Goal: Information Seeking & Learning: Check status

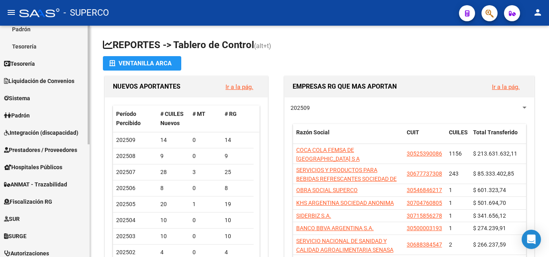
scroll to position [161, 0]
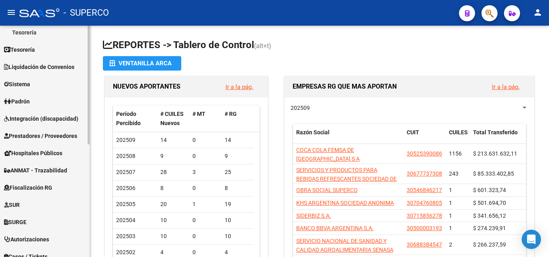
click at [42, 137] on span "Prestadores / Proveedores" at bounding box center [40, 136] width 73 height 9
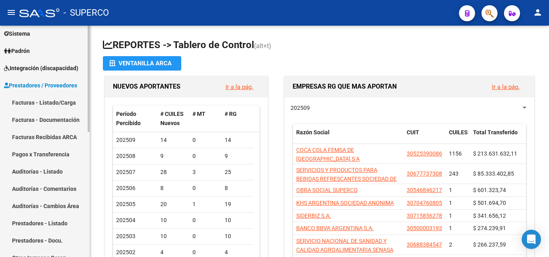
scroll to position [80, 0]
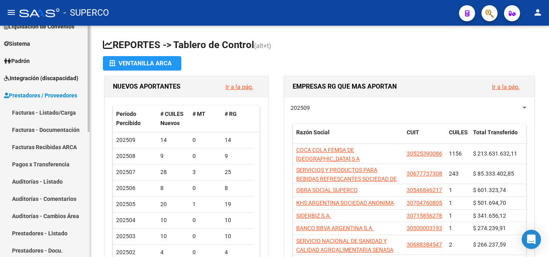
click at [45, 112] on link "Facturas - Listado/Carga" at bounding box center [45, 112] width 90 height 17
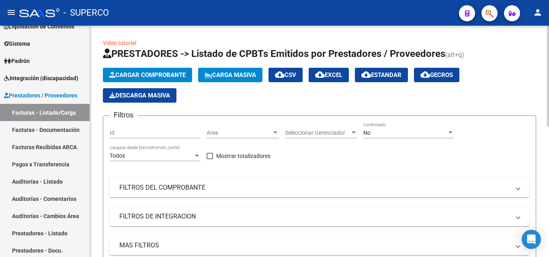
click at [371, 132] on div "No" at bounding box center [405, 133] width 84 height 7
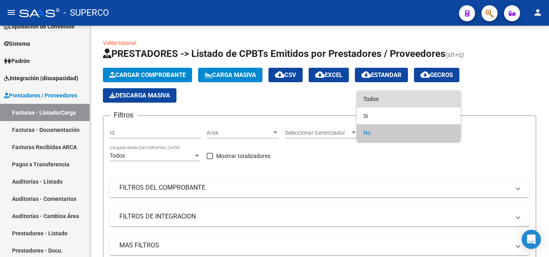
click at [373, 105] on span "Todos" at bounding box center [408, 99] width 91 height 17
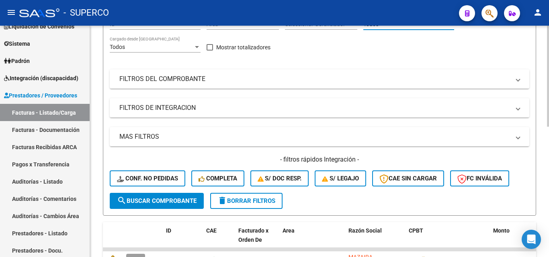
scroll to position [120, 0]
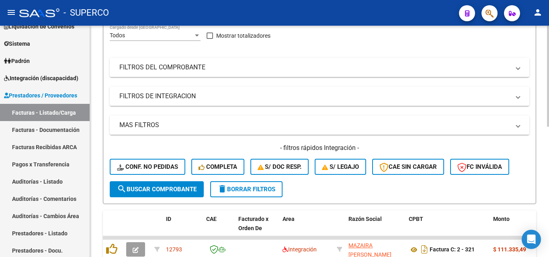
click at [167, 189] on span "search Buscar Comprobante" at bounding box center [157, 189] width 80 height 7
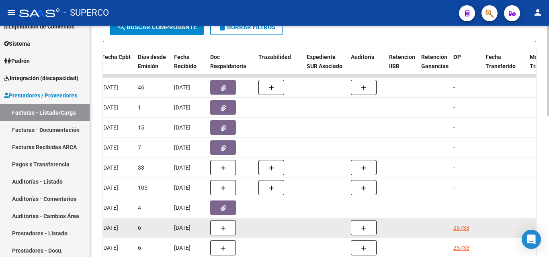
scroll to position [281, 0]
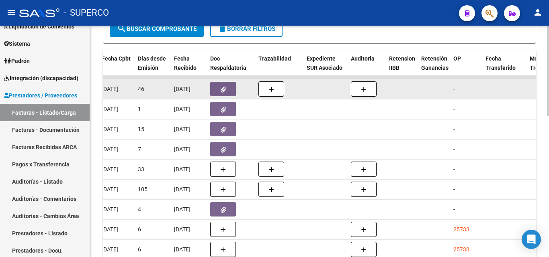
click at [224, 90] on icon "button" at bounding box center [222, 90] width 5 height 6
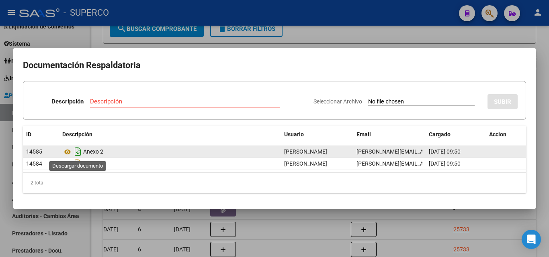
click at [78, 153] on icon "Descargar documento" at bounding box center [78, 151] width 10 height 13
click at [67, 152] on icon at bounding box center [67, 152] width 10 height 10
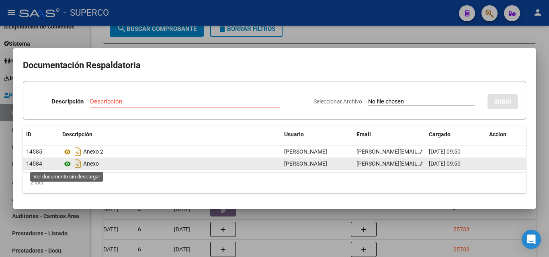
click at [68, 164] on icon at bounding box center [67, 164] width 10 height 10
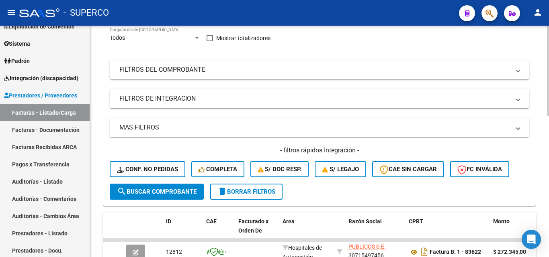
scroll to position [158, 0]
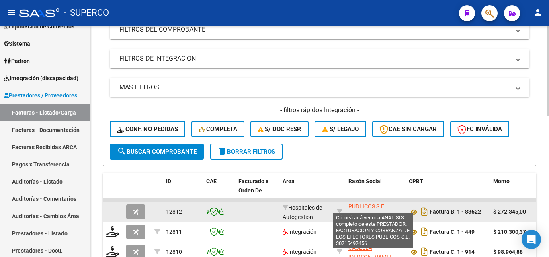
click at [362, 206] on span "FACTURACION Y COBRANZA DE LOS EFECTORES PUBLICOS S.E." at bounding box center [372, 193] width 49 height 34
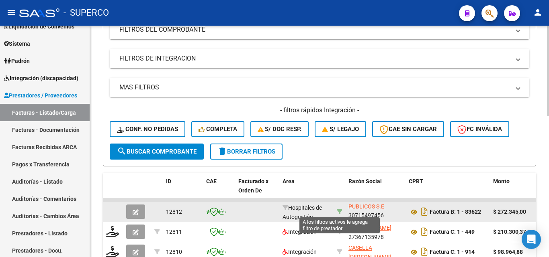
click at [341, 211] on icon at bounding box center [340, 212] width 6 height 6
type input "30715497456"
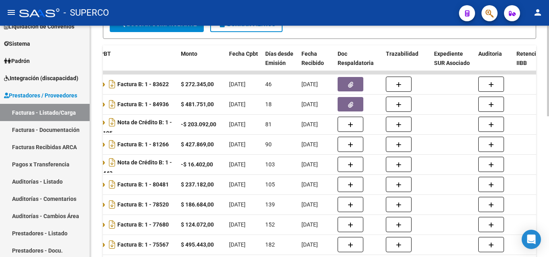
scroll to position [279, 0]
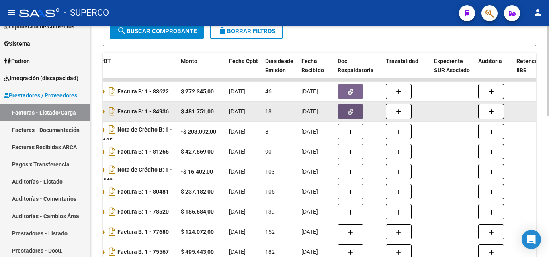
click at [352, 111] on icon "button" at bounding box center [350, 112] width 5 height 6
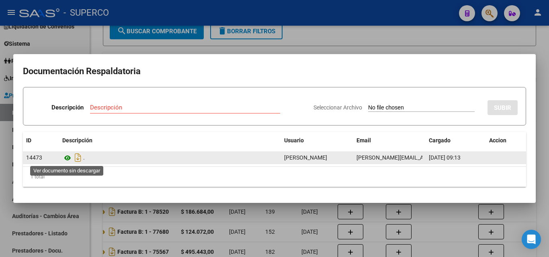
click at [67, 158] on icon at bounding box center [67, 158] width 10 height 10
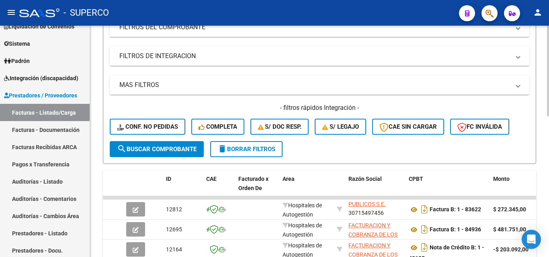
scroll to position [0, 0]
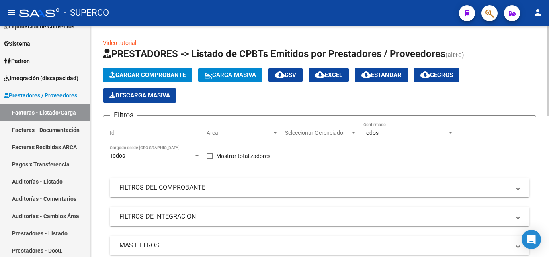
click at [147, 186] on mat-panel-title "FILTROS DEL COMPROBANTE" at bounding box center [314, 188] width 390 height 9
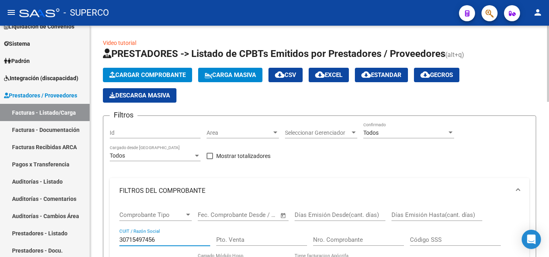
drag, startPoint x: 161, startPoint y: 240, endPoint x: 114, endPoint y: 240, distance: 46.6
click at [114, 240] on div "Comprobante Tipo Comprobante Tipo Fecha inicio – Fecha fin Fec. Comprobante Des…" at bounding box center [319, 257] width 419 height 106
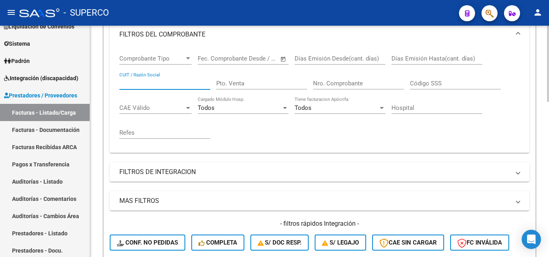
scroll to position [201, 0]
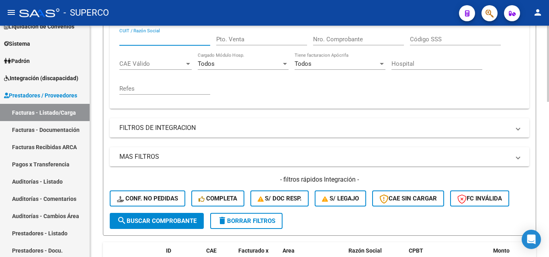
click at [144, 220] on span "search Buscar Comprobante" at bounding box center [157, 221] width 80 height 7
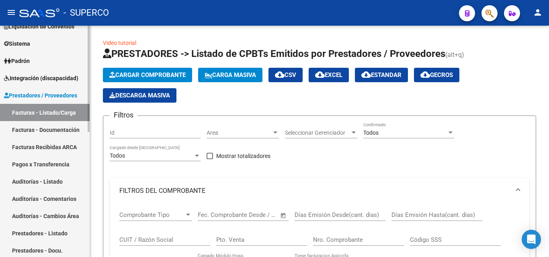
scroll to position [0, 0]
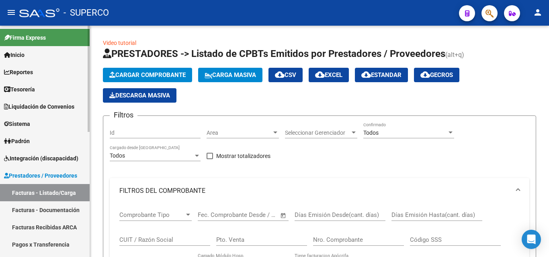
click at [23, 90] on span "Tesorería" at bounding box center [19, 89] width 31 height 9
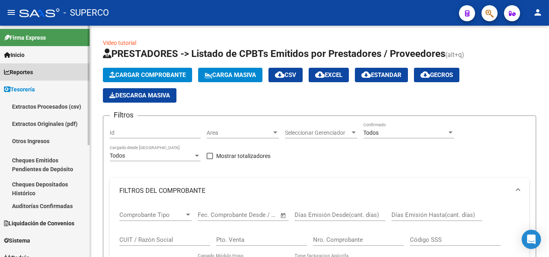
click at [25, 73] on span "Reportes" at bounding box center [18, 72] width 29 height 9
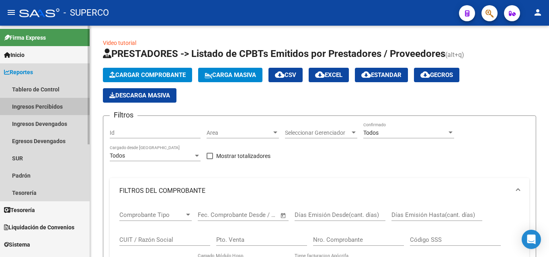
click at [26, 106] on link "Ingresos Percibidos" at bounding box center [45, 106] width 90 height 17
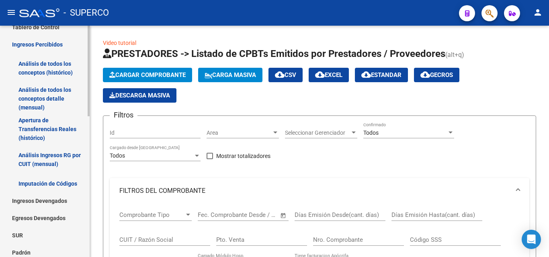
scroll to position [80, 0]
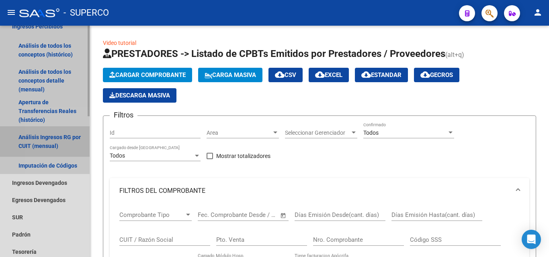
click at [57, 139] on link "Análisis Ingresos RG por CUIT (mensual)" at bounding box center [45, 141] width 90 height 31
